Goal: Task Accomplishment & Management: Complete application form

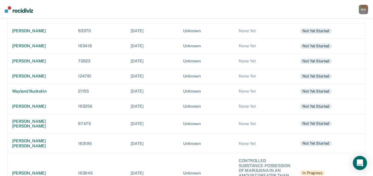
scroll to position [166, 0]
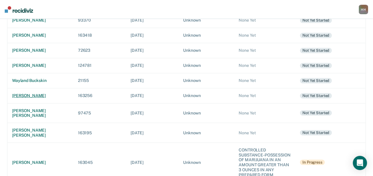
click at [30, 95] on div "[PERSON_NAME]" at bounding box center [40, 95] width 56 height 5
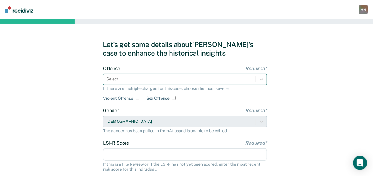
click at [119, 80] on div at bounding box center [179, 79] width 147 height 6
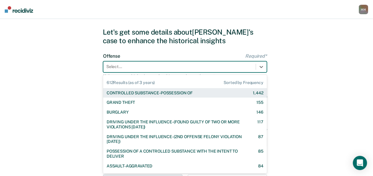
scroll to position [14, 0]
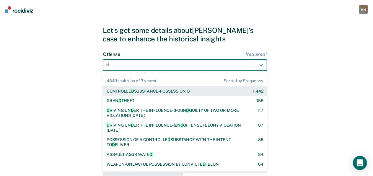
type input "dr"
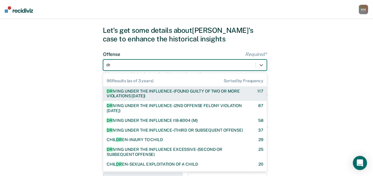
click at [149, 96] on div "DR [PERSON_NAME] UNDER THE INFLUENCE-(FOUND GUILTY OF TWO OR MORE VIOLATIONS [D…" at bounding box center [177, 94] width 140 height 10
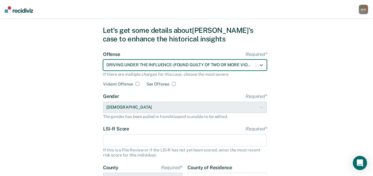
click at [137, 140] on input "LSI-R Score Required*" at bounding box center [185, 140] width 164 height 12
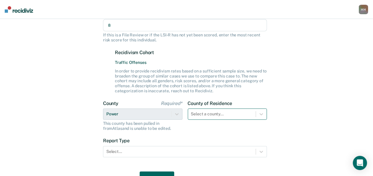
type input "8"
click at [244, 110] on div "Select a county..." at bounding box center [228, 113] width 80 height 11
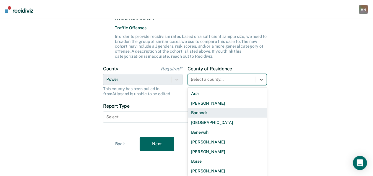
scroll to position [160, 0]
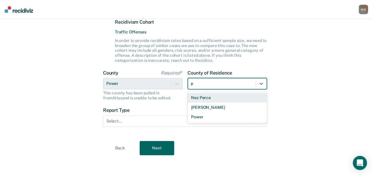
type input "po"
click at [234, 98] on div "Power" at bounding box center [228, 98] width 80 height 10
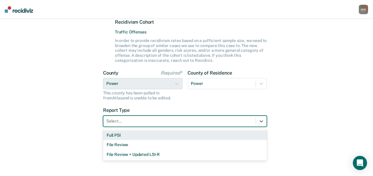
click at [214, 122] on div at bounding box center [179, 121] width 147 height 6
click at [188, 137] on div "Full PSI" at bounding box center [185, 135] width 164 height 10
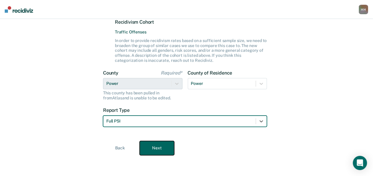
click at [161, 146] on button "Next" at bounding box center [157, 148] width 35 height 14
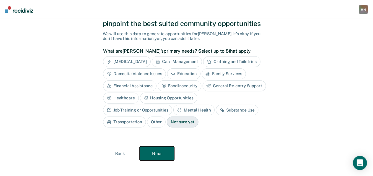
scroll to position [29, 0]
click at [216, 106] on div "Substance Use" at bounding box center [237, 110] width 43 height 11
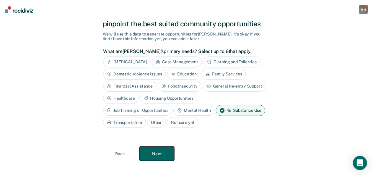
click at [160, 150] on button "Next" at bounding box center [157, 154] width 35 height 14
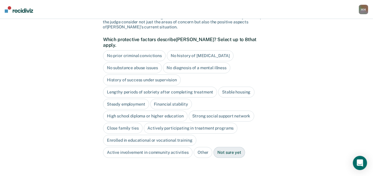
scroll to position [45, 0]
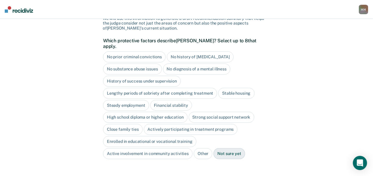
click at [183, 51] on div "No history of [MEDICAL_DATA]" at bounding box center [200, 56] width 67 height 11
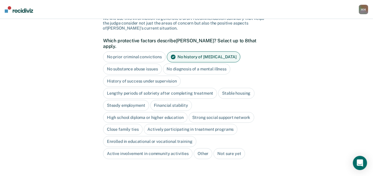
click at [184, 64] on div "No diagnosis of a mental illness" at bounding box center [197, 69] width 68 height 11
click at [234, 88] on div "Stable housing" at bounding box center [236, 93] width 36 height 11
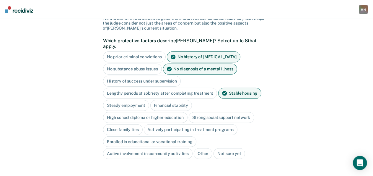
click at [136, 100] on div "Steady employment" at bounding box center [126, 105] width 46 height 11
click at [171, 100] on div "Financial stability" at bounding box center [178, 105] width 42 height 11
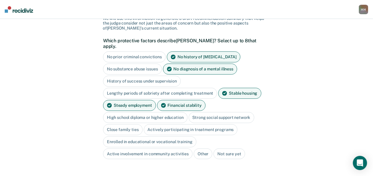
click at [168, 104] on div "No prior criminal convictions No history of [MEDICAL_DATA] No substance abuse i…" at bounding box center [185, 105] width 164 height 108
click at [167, 112] on div "High school diploma or higher education" at bounding box center [145, 117] width 85 height 11
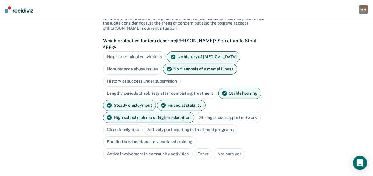
click at [135, 124] on div "Close family ties" at bounding box center [123, 129] width 40 height 11
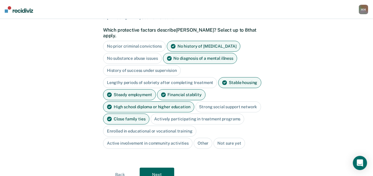
scroll to position [56, 0]
click at [172, 138] on div "Active involvement in community activities" at bounding box center [148, 143] width 90 height 11
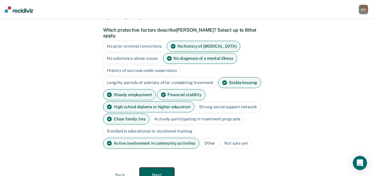
click at [163, 168] on button "Next" at bounding box center [157, 175] width 35 height 14
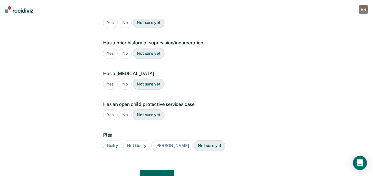
click at [114, 48] on div "Yes" at bounding box center [110, 53] width 14 height 11
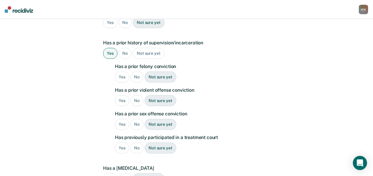
click at [137, 72] on div "No" at bounding box center [137, 77] width 13 height 11
click at [140, 95] on div "No" at bounding box center [137, 100] width 13 height 11
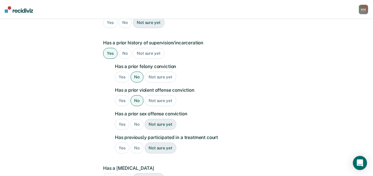
click at [138, 119] on div "No" at bounding box center [137, 124] width 13 height 11
click at [137, 142] on div "No" at bounding box center [137, 147] width 13 height 11
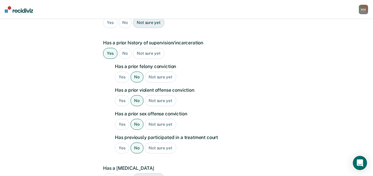
click at [126, 173] on div "No" at bounding box center [125, 178] width 13 height 11
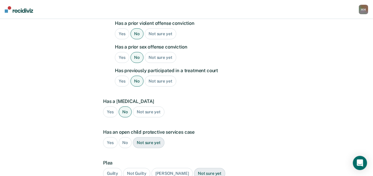
scroll to position [202, 0]
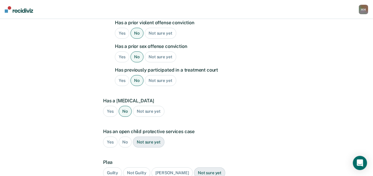
click at [124, 137] on div "No" at bounding box center [125, 142] width 13 height 11
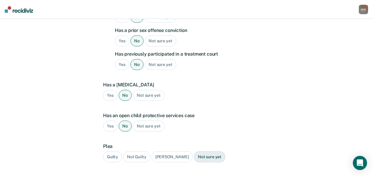
scroll to position [218, 0]
click at [115, 151] on div "Guilty" at bounding box center [112, 156] width 19 height 11
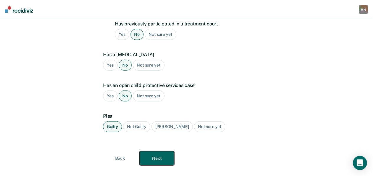
click at [155, 151] on button "Next" at bounding box center [157, 158] width 35 height 14
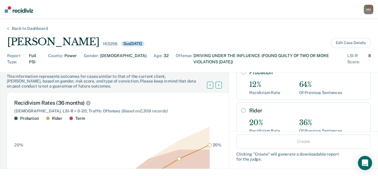
scroll to position [41, 0]
click at [249, 90] on div "Recidivism Rate" at bounding box center [264, 92] width 31 height 5
radio input "true"
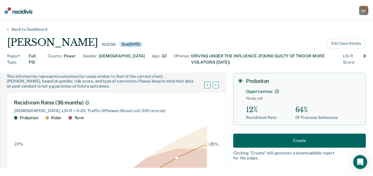
scroll to position [31, 0]
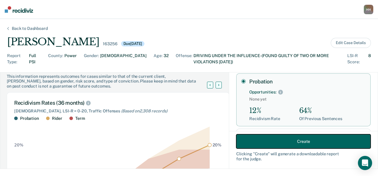
click at [259, 140] on button "Create" at bounding box center [303, 141] width 134 height 14
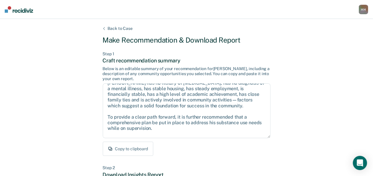
scroll to position [19, 0]
click at [140, 146] on button "Copy to clipboard" at bounding box center [128, 149] width 51 height 14
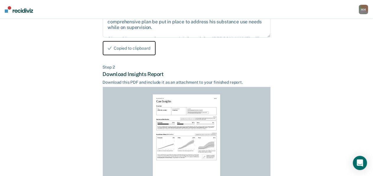
scroll to position [161, 0]
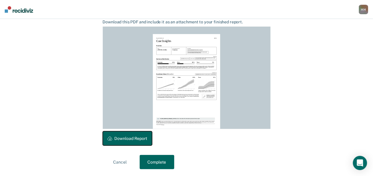
click at [136, 139] on button "Download Report" at bounding box center [127, 138] width 49 height 14
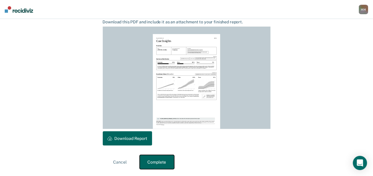
click at [156, 158] on button "Complete" at bounding box center [157, 162] width 35 height 14
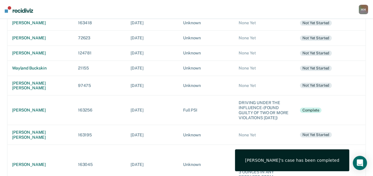
scroll to position [185, 0]
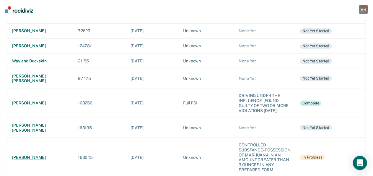
click at [33, 155] on div "[PERSON_NAME]" at bounding box center [40, 157] width 56 height 5
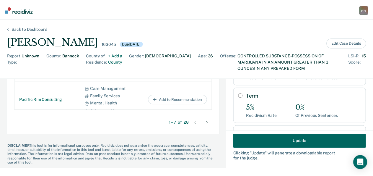
scroll to position [134, 0]
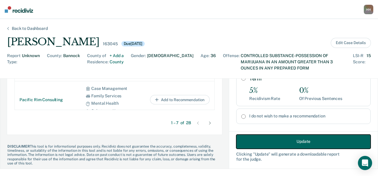
click at [282, 140] on button "Update" at bounding box center [303, 141] width 134 height 14
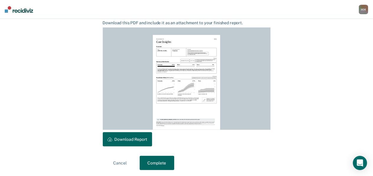
scroll to position [160, 0]
click at [154, 167] on button "Complete" at bounding box center [157, 162] width 35 height 14
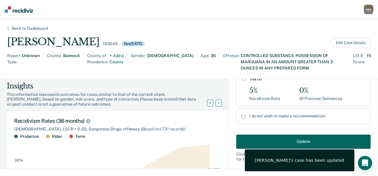
scroll to position [0, 0]
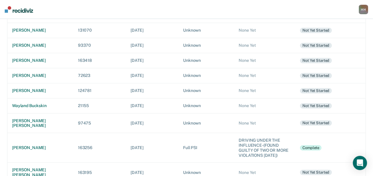
scroll to position [140, 0]
